Goal: Task Accomplishment & Management: Manage account settings

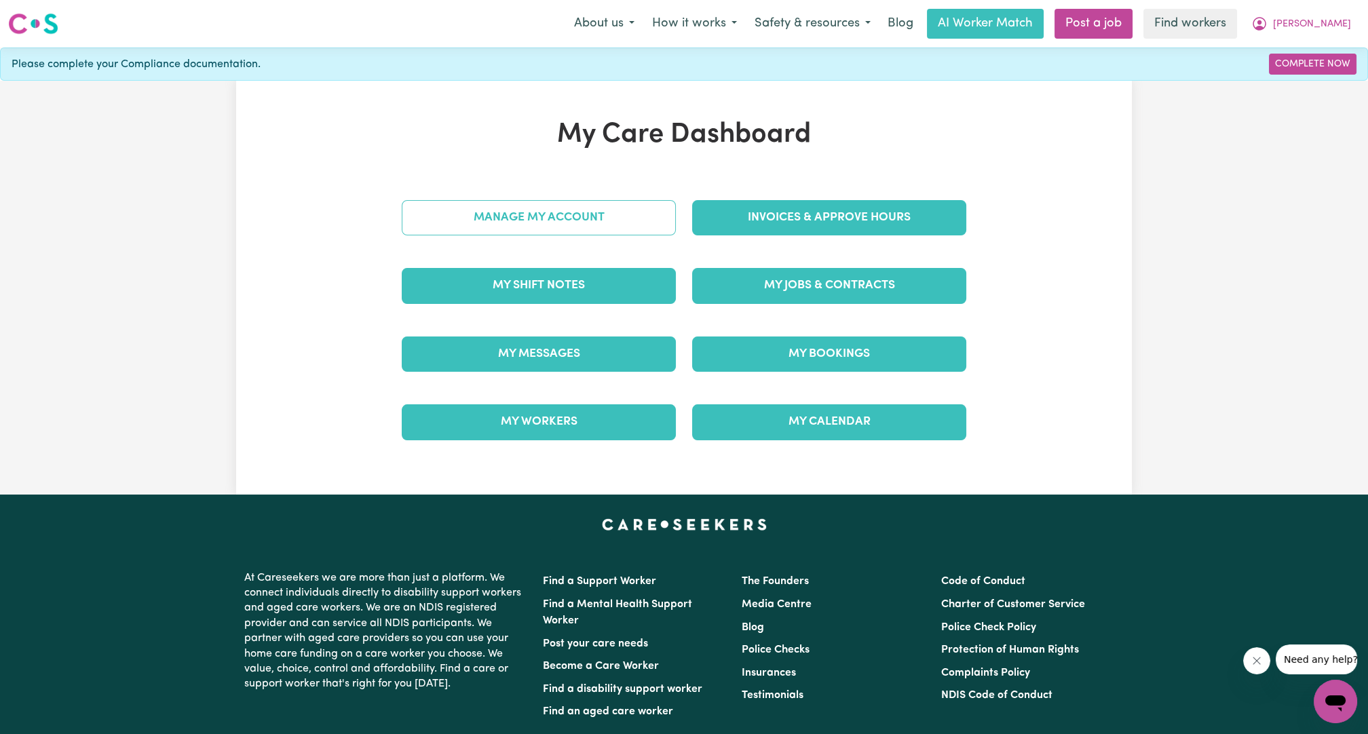
click at [625, 208] on link "Manage My Account" at bounding box center [539, 217] width 274 height 35
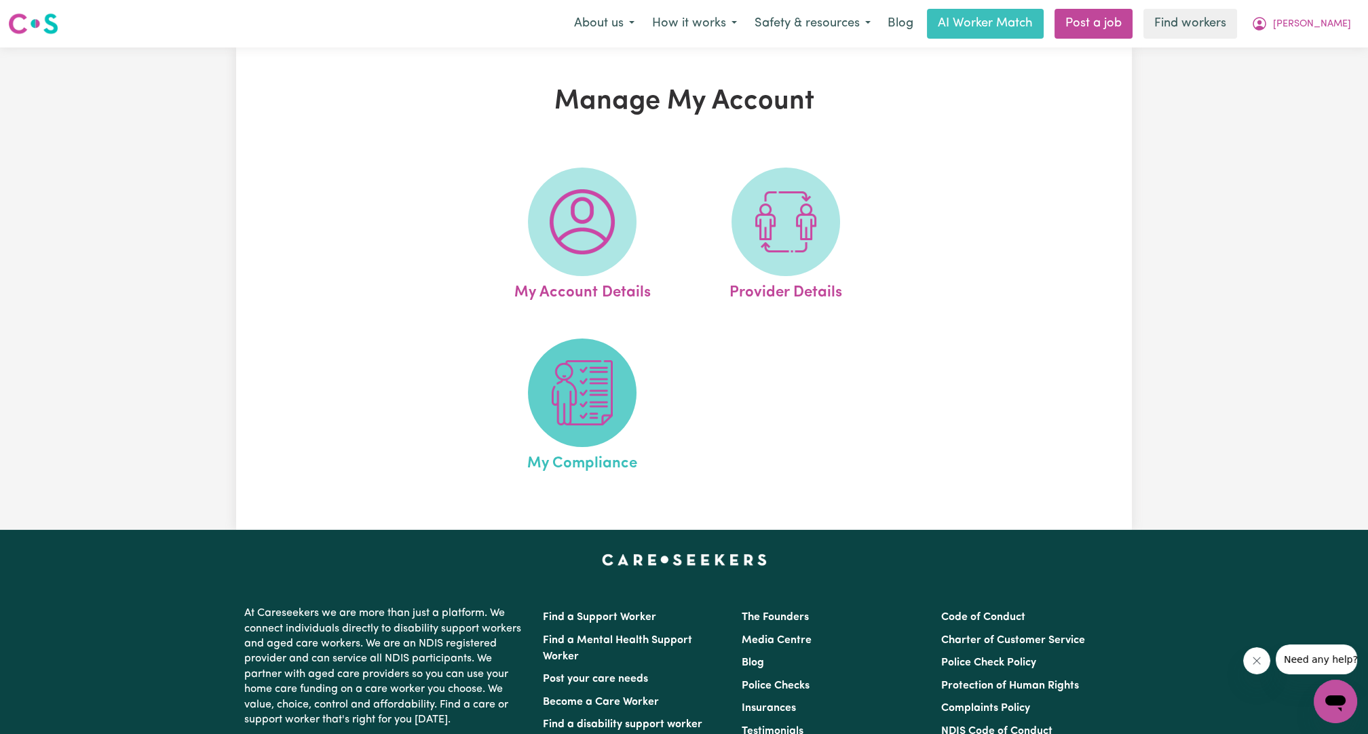
click at [597, 389] on img at bounding box center [582, 392] width 65 height 65
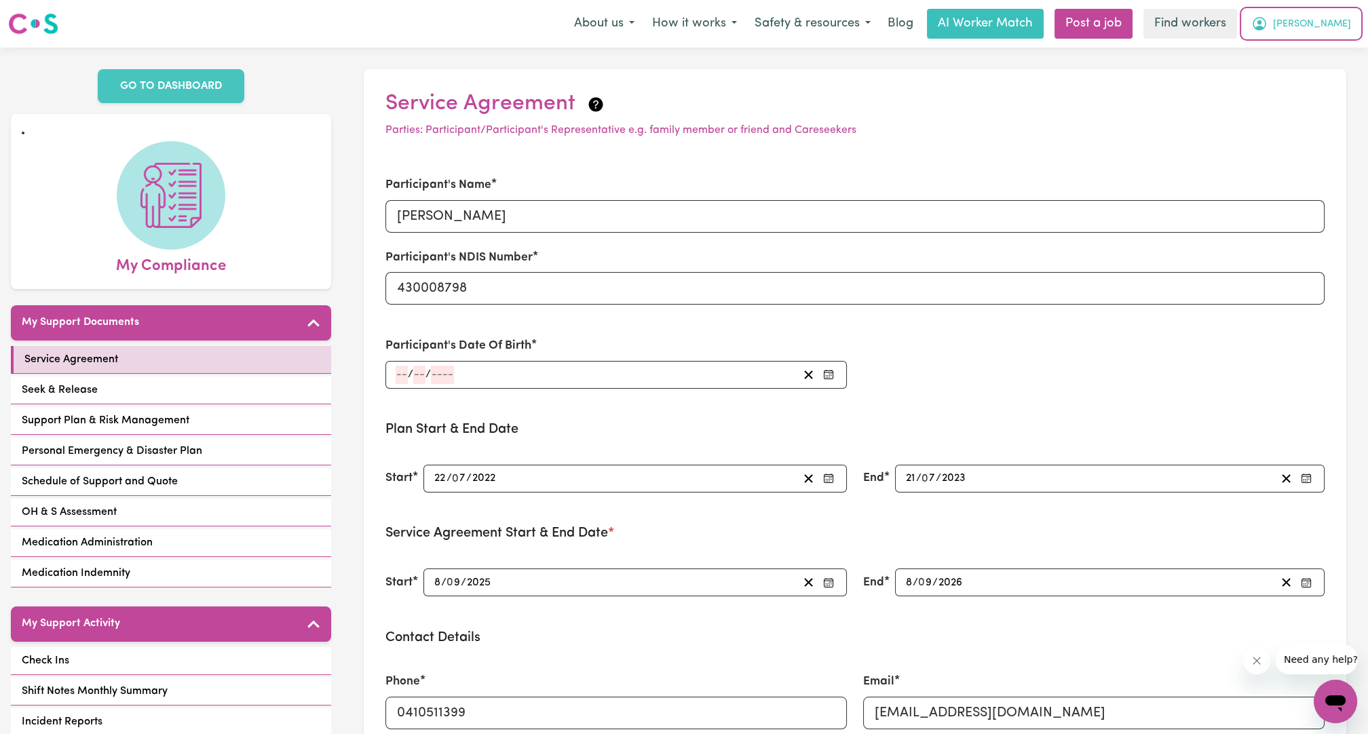
click at [1340, 14] on button "[PERSON_NAME]" at bounding box center [1301, 24] width 117 height 29
click at [1309, 54] on link "My Dashboard" at bounding box center [1305, 53] width 107 height 26
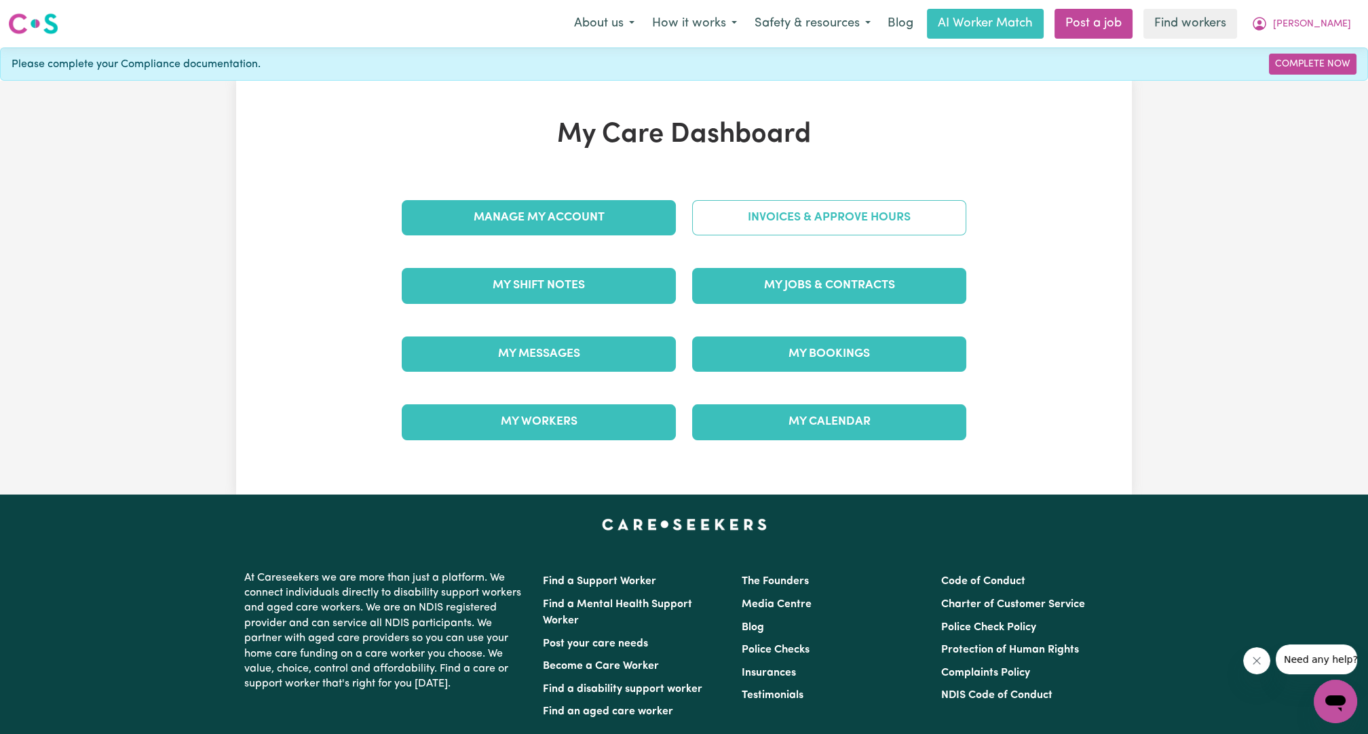
click at [758, 219] on link "Invoices & Approve Hours" at bounding box center [829, 217] width 274 height 35
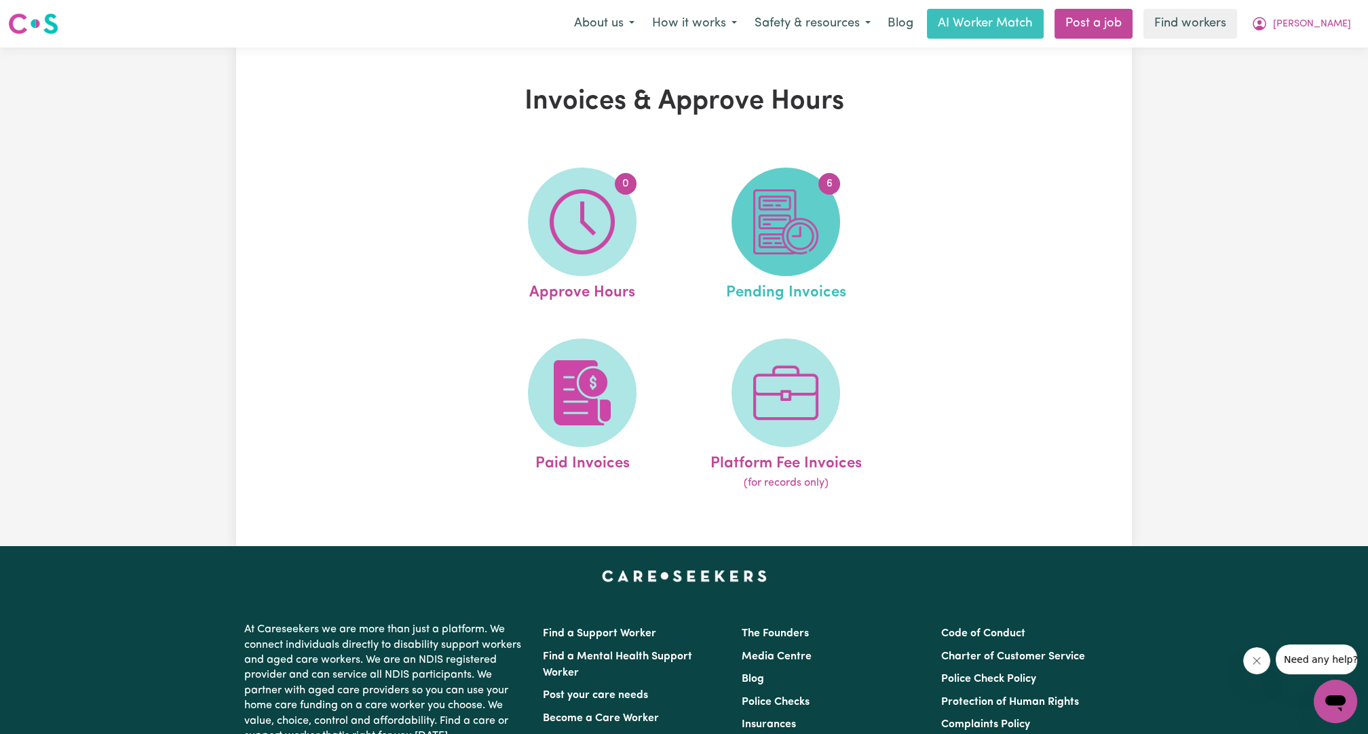
click at [799, 223] on img at bounding box center [785, 221] width 65 height 65
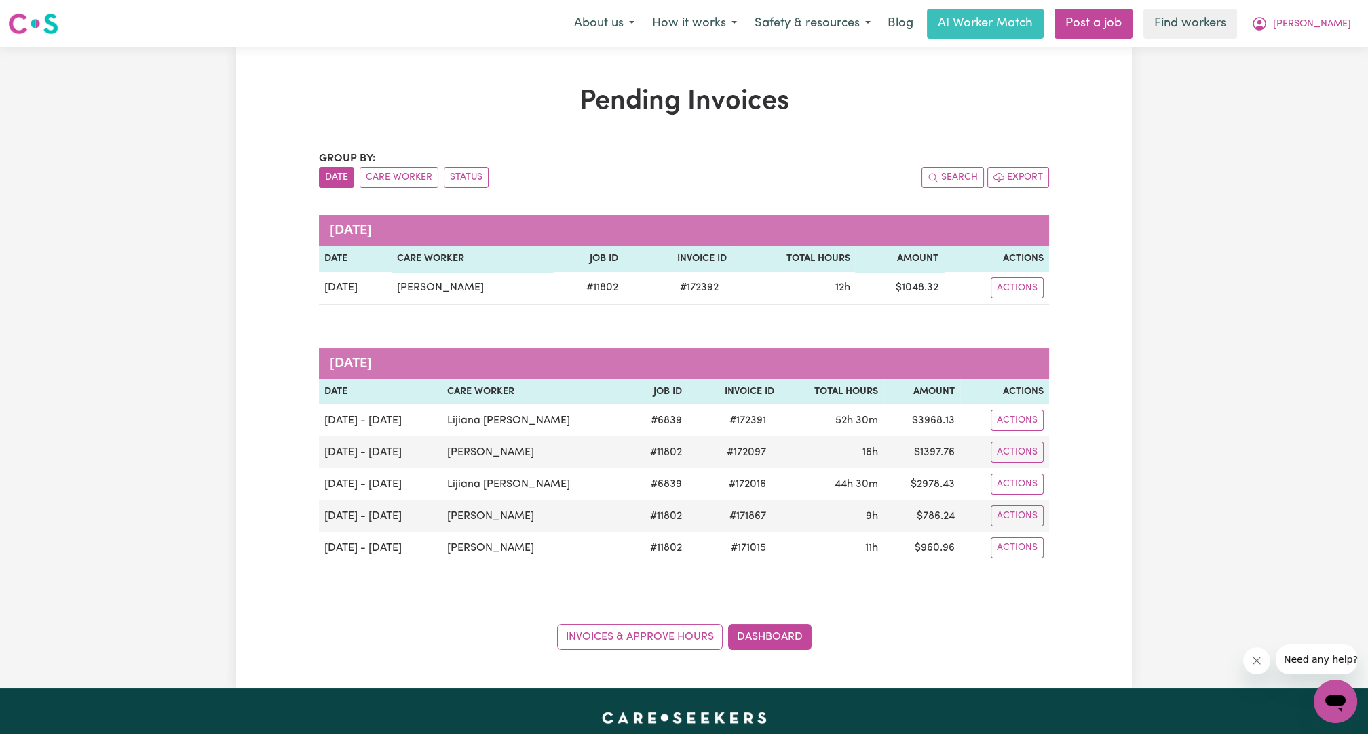
click at [1196, 251] on div "Pending Invoices Group by: Date Care Worker Status Search Export [DATE] Date Ca…" at bounding box center [684, 368] width 1368 height 641
click at [1336, 36] on button "[PERSON_NAME]" at bounding box center [1301, 24] width 117 height 29
click at [1294, 58] on link "My Dashboard" at bounding box center [1305, 53] width 107 height 26
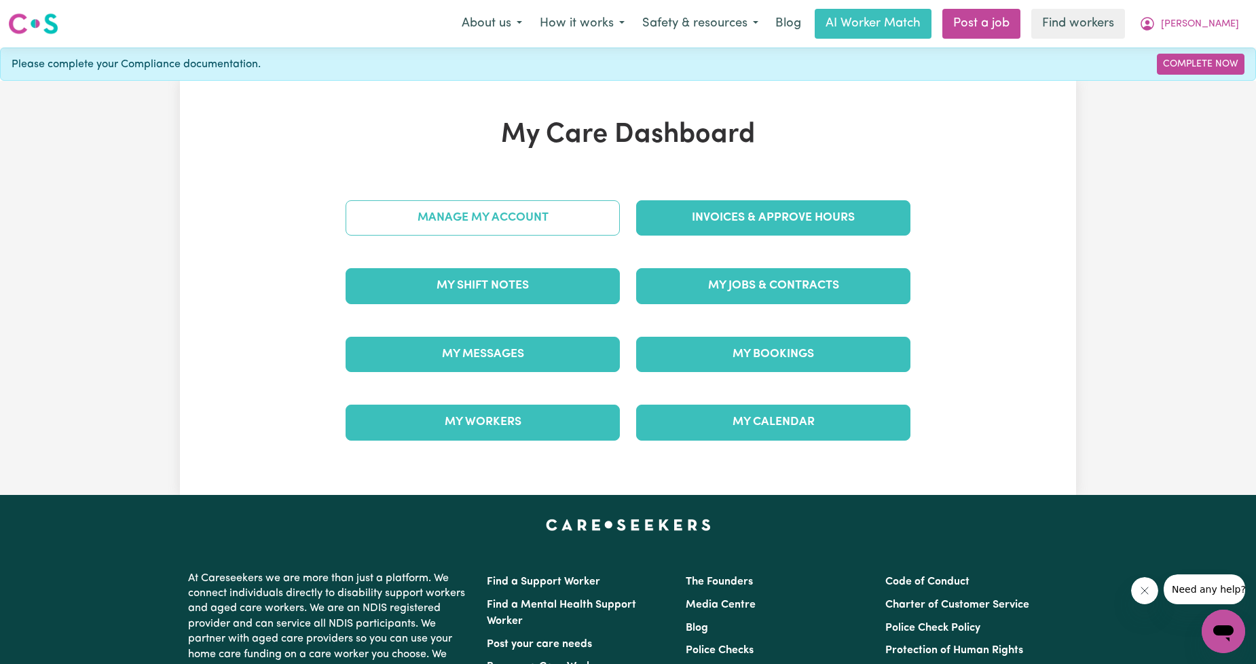
click at [438, 219] on link "Manage My Account" at bounding box center [482, 217] width 274 height 35
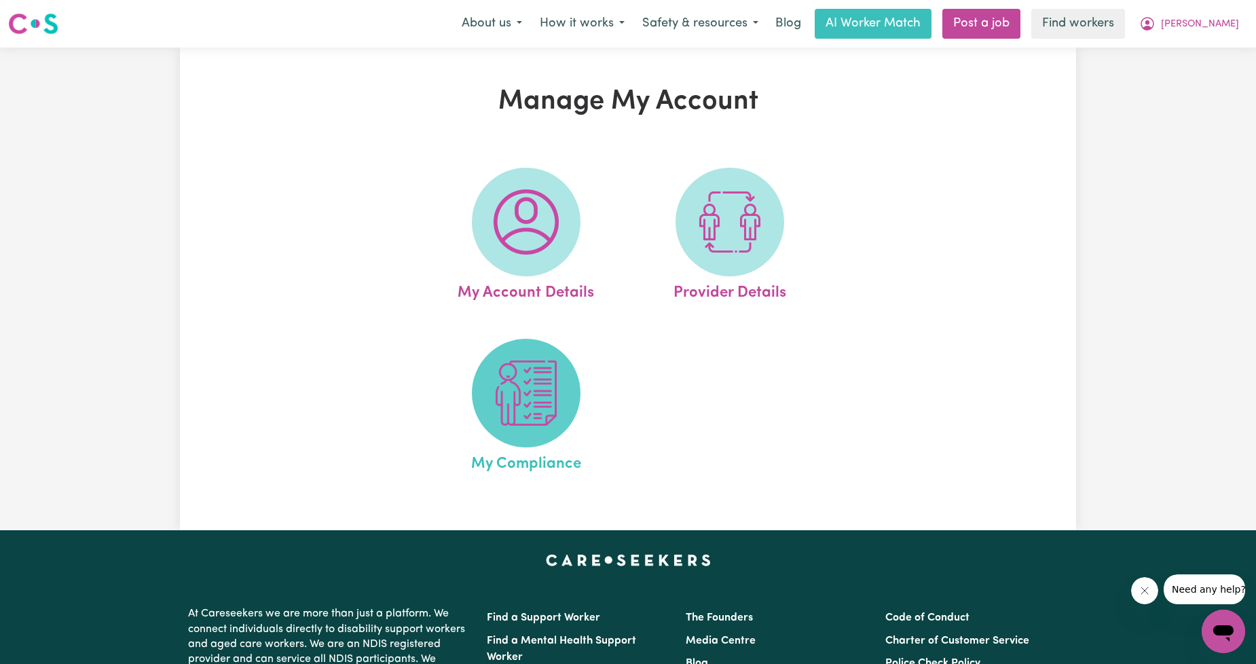
click at [523, 360] on span at bounding box center [526, 393] width 109 height 109
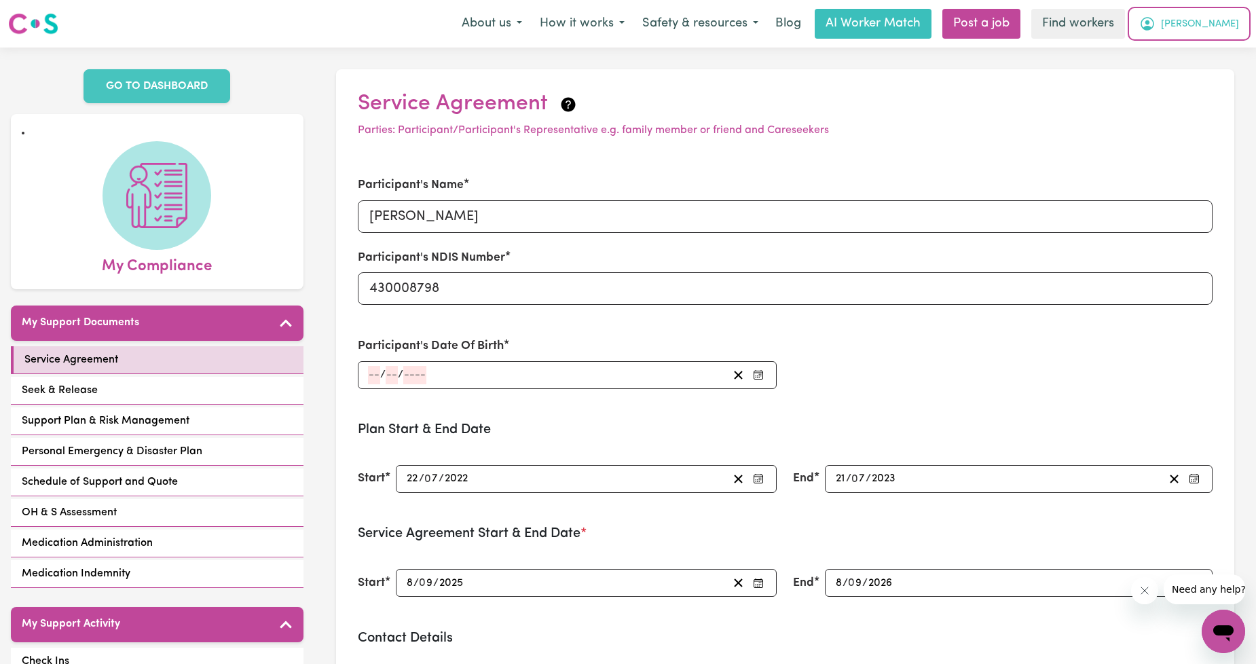
drag, startPoint x: 1167, startPoint y: 168, endPoint x: 1213, endPoint y: 30, distance: 145.3
click at [1213, 30] on span "[PERSON_NAME]" at bounding box center [1200, 24] width 78 height 15
click at [1196, 78] on link "Logout" at bounding box center [1192, 78] width 107 height 26
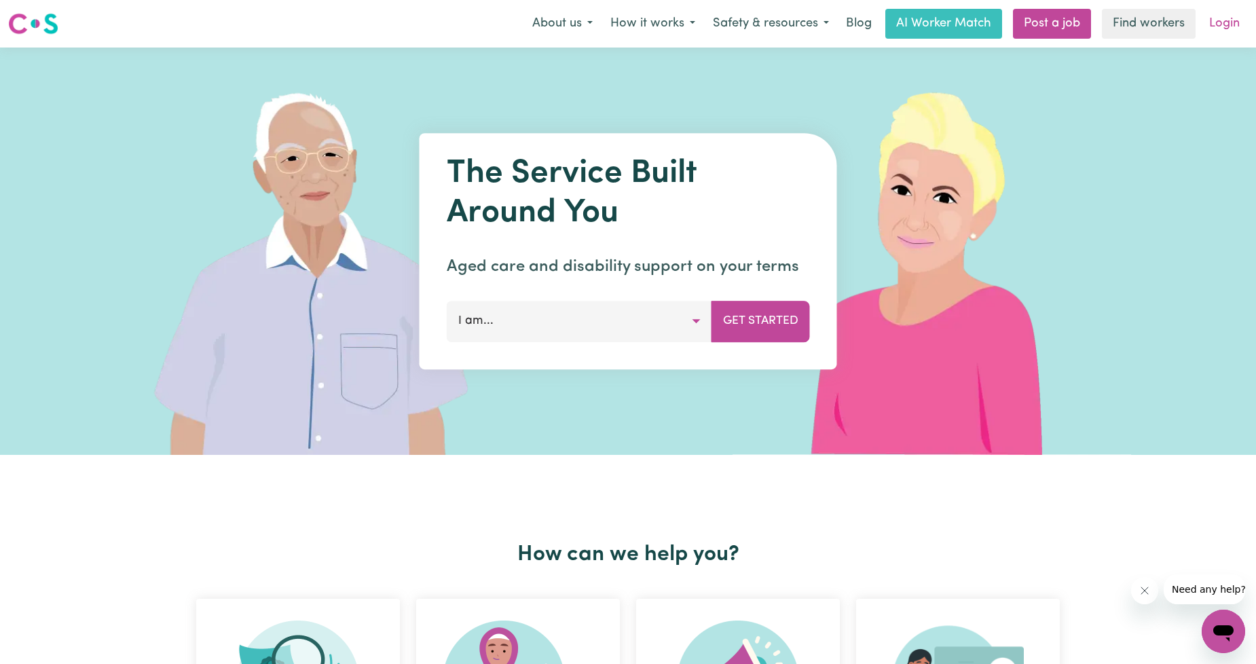
click at [1213, 32] on link "Login" at bounding box center [1224, 24] width 47 height 30
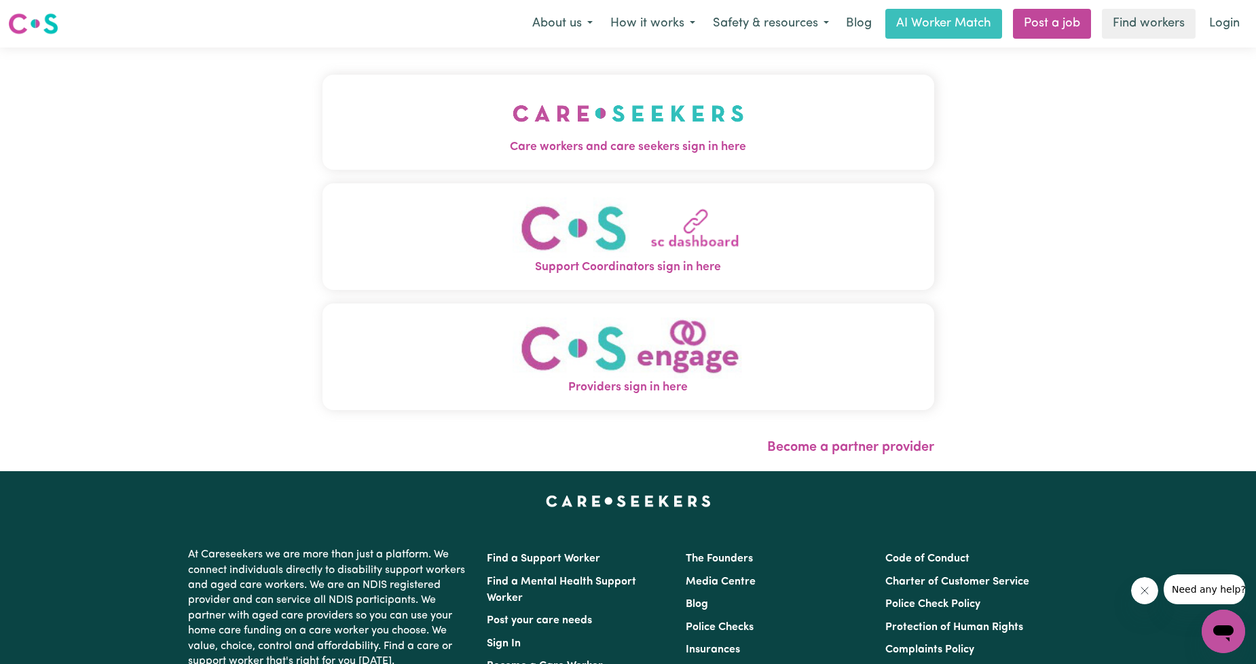
click at [573, 124] on img "Care workers and care seekers sign in here" at bounding box center [627, 113] width 231 height 50
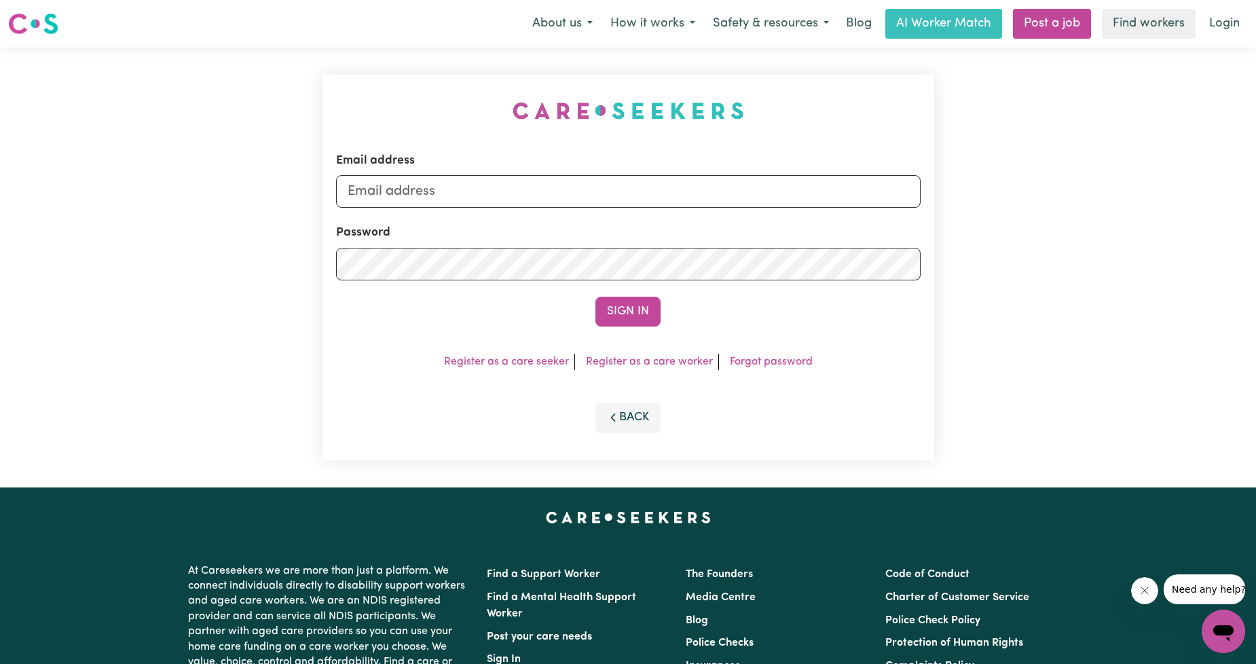
click at [559, 174] on div "Email address" at bounding box center [628, 180] width 584 height 56
click at [550, 183] on input "Email address" at bounding box center [628, 191] width 584 height 33
click at [680, 251] on form "Email address [EMAIL_ADDRESS][PERSON_NAME][DOMAIN_NAME] Password Sign In" at bounding box center [628, 239] width 584 height 174
type input "[EMAIL_ADDRESS][DOMAIN_NAME]"
click at [643, 319] on button "Sign In" at bounding box center [627, 312] width 65 height 30
